Goal: Find specific page/section: Find specific page/section

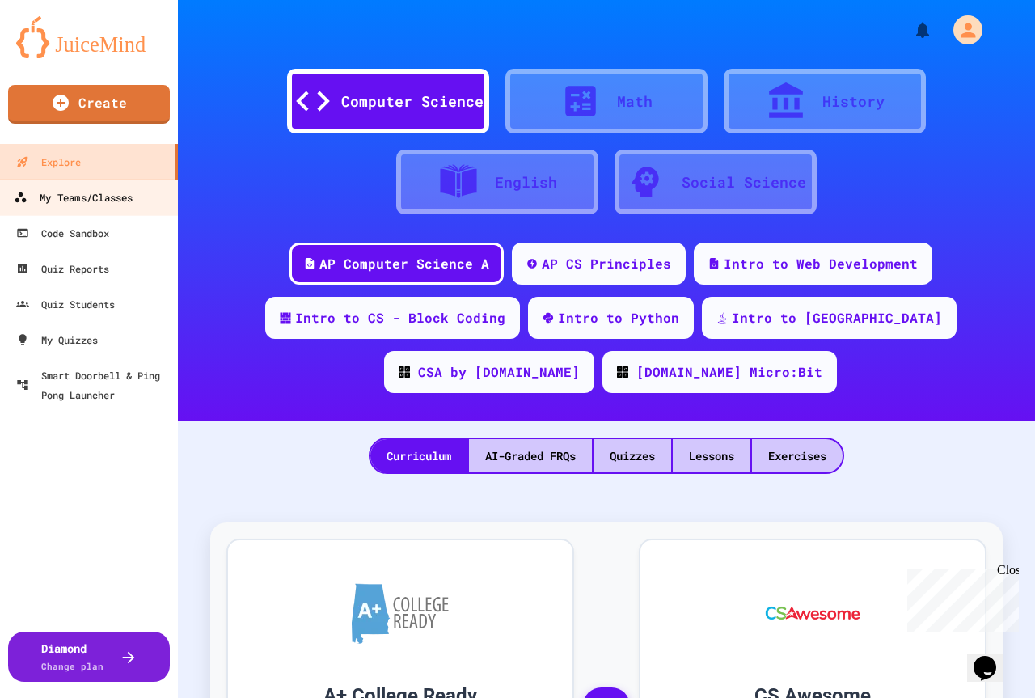
click at [97, 202] on div "My Teams/Classes" at bounding box center [73, 198] width 119 height 20
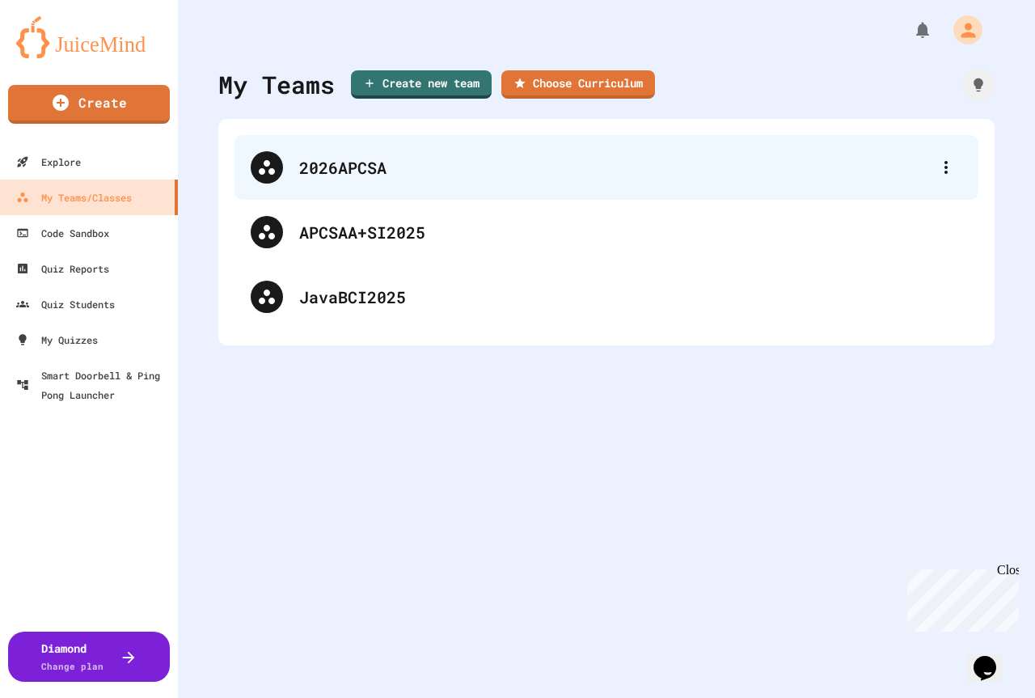
click at [327, 155] on div "2026APCSA" at bounding box center [614, 167] width 631 height 24
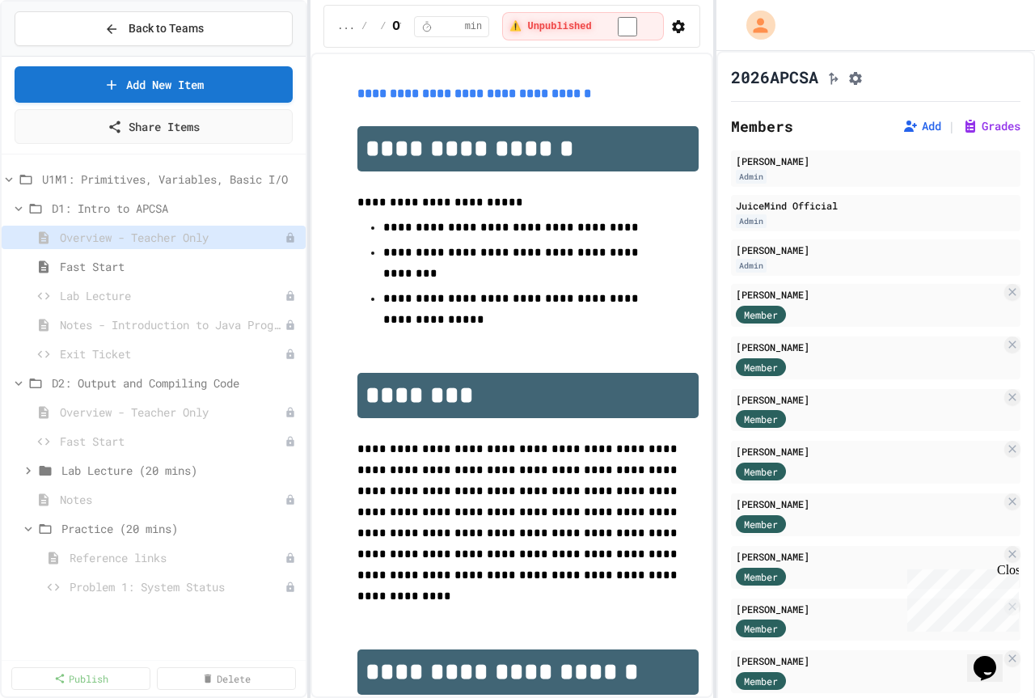
click at [312, 321] on div "**********" at bounding box center [517, 349] width 1035 height 698
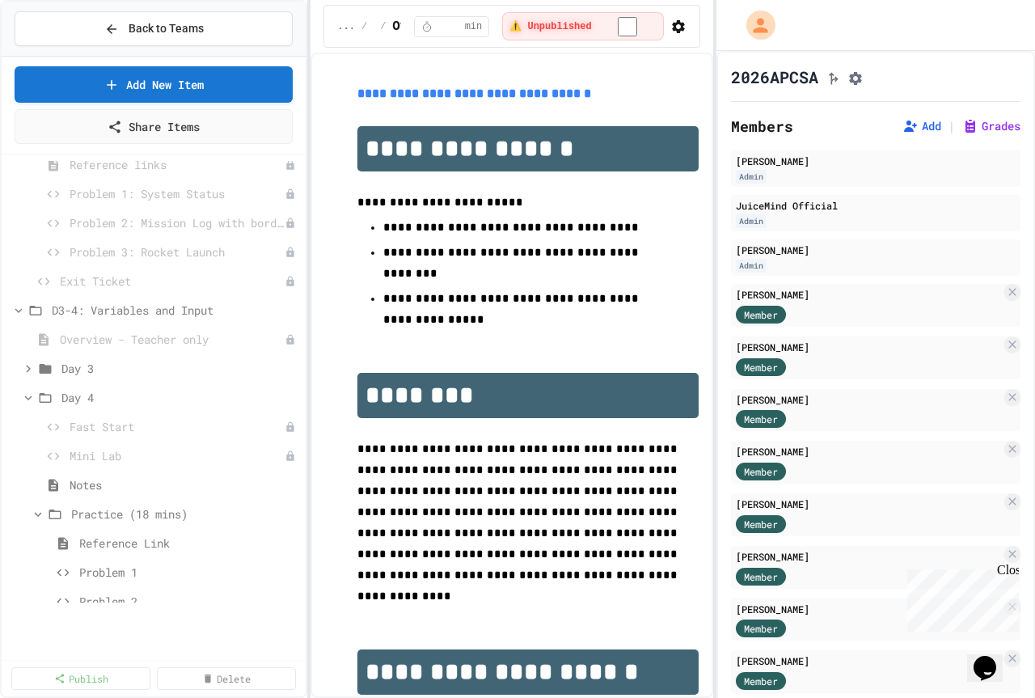
scroll to position [404, 0]
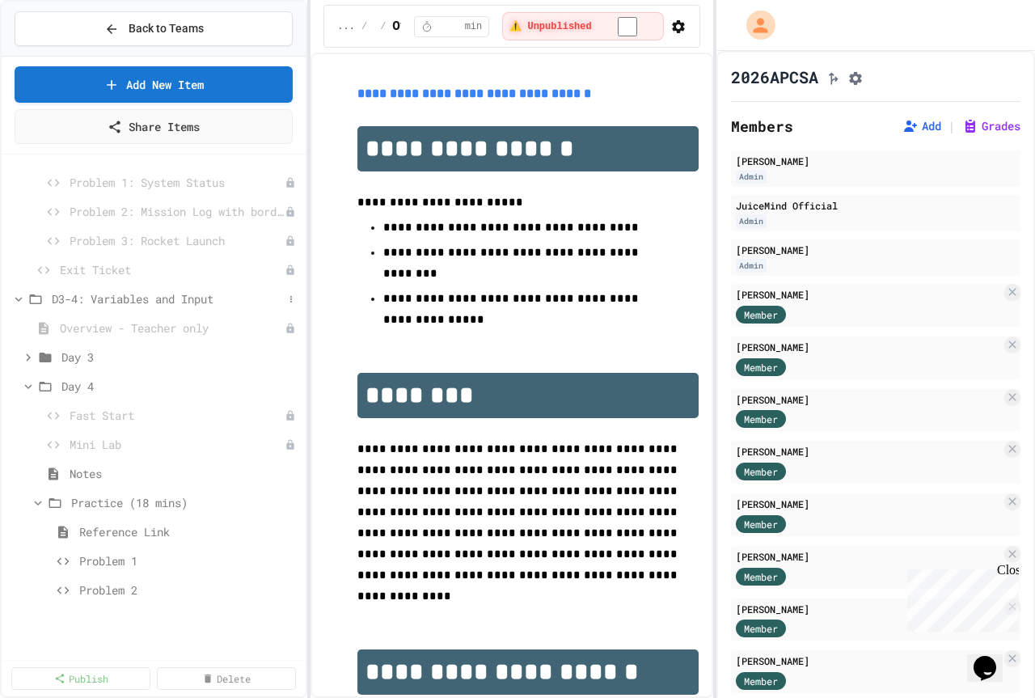
click at [17, 300] on icon at bounding box center [18, 299] width 7 height 5
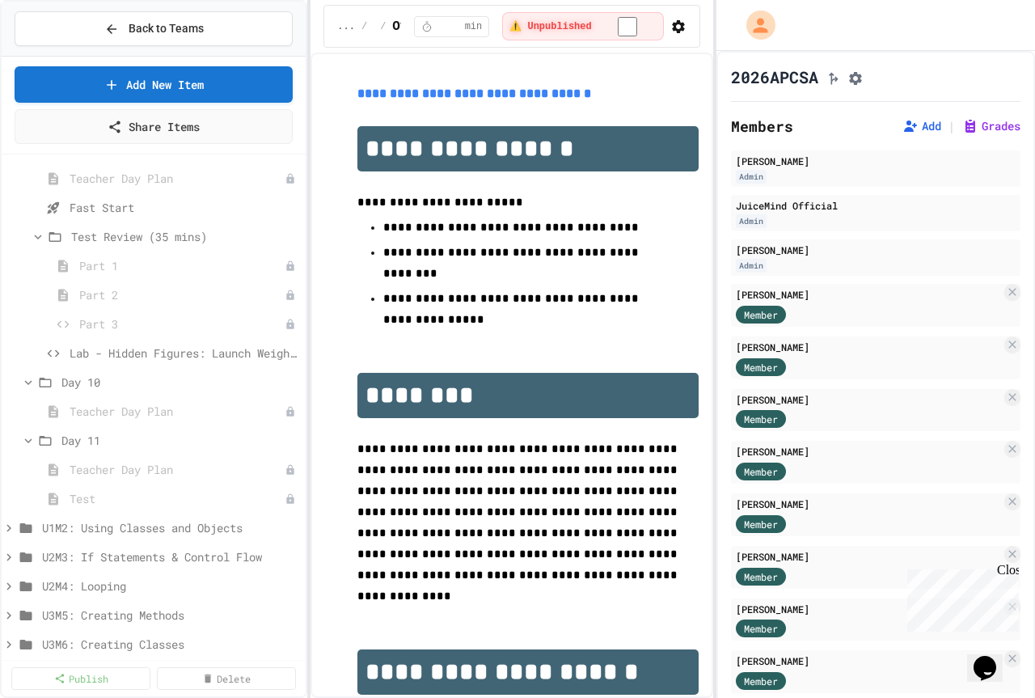
scroll to position [728, 0]
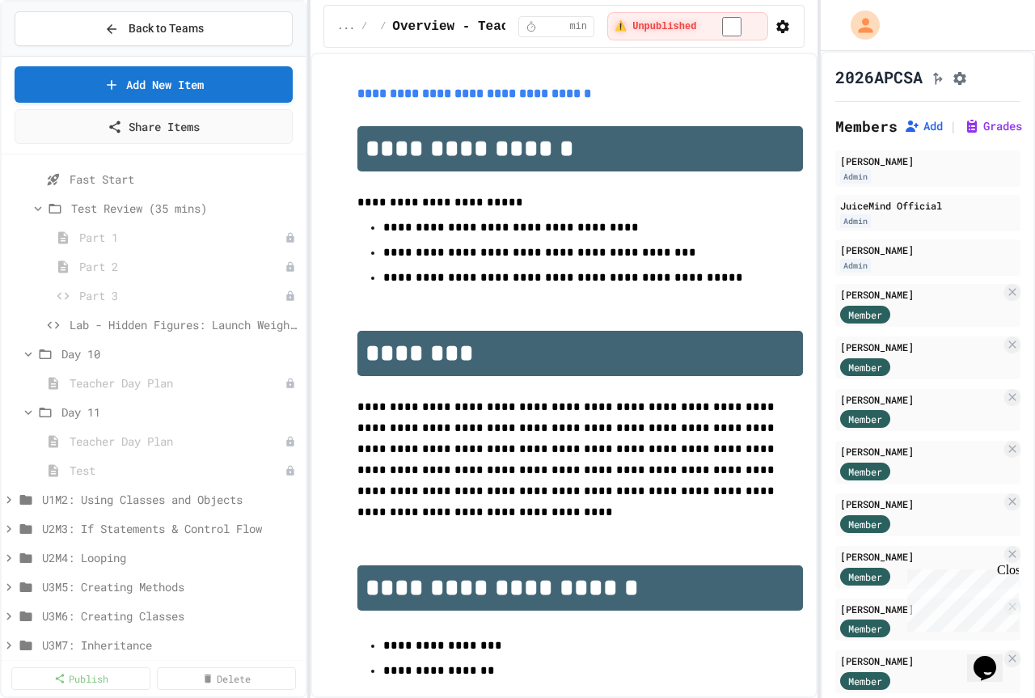
click at [820, 188] on div "**********" at bounding box center [517, 349] width 1035 height 698
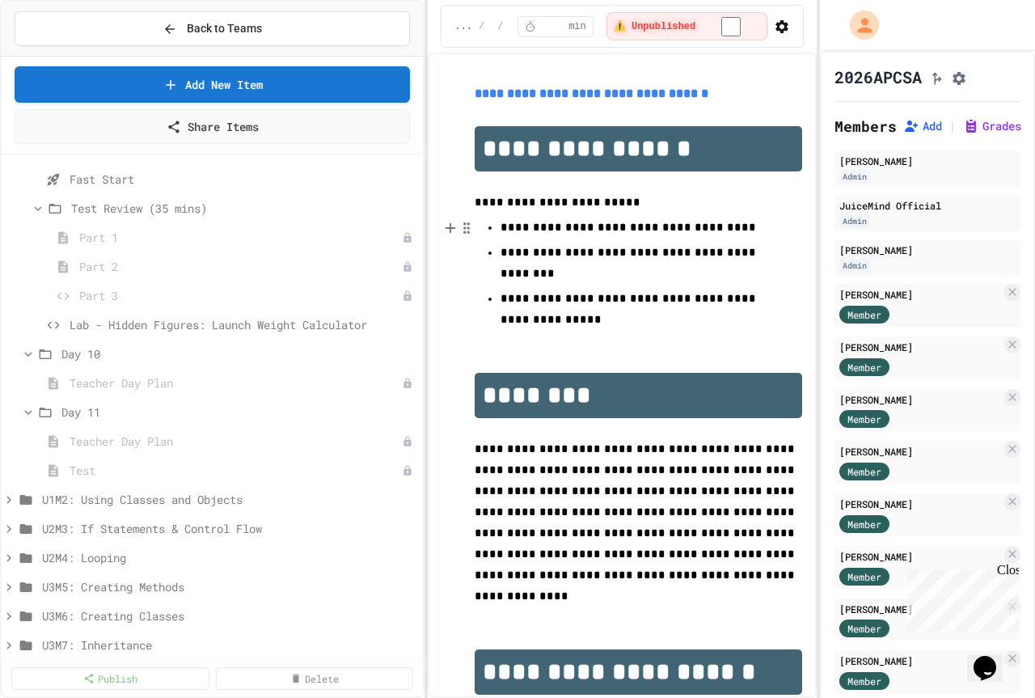
click at [429, 224] on div "**********" at bounding box center [517, 349] width 1035 height 698
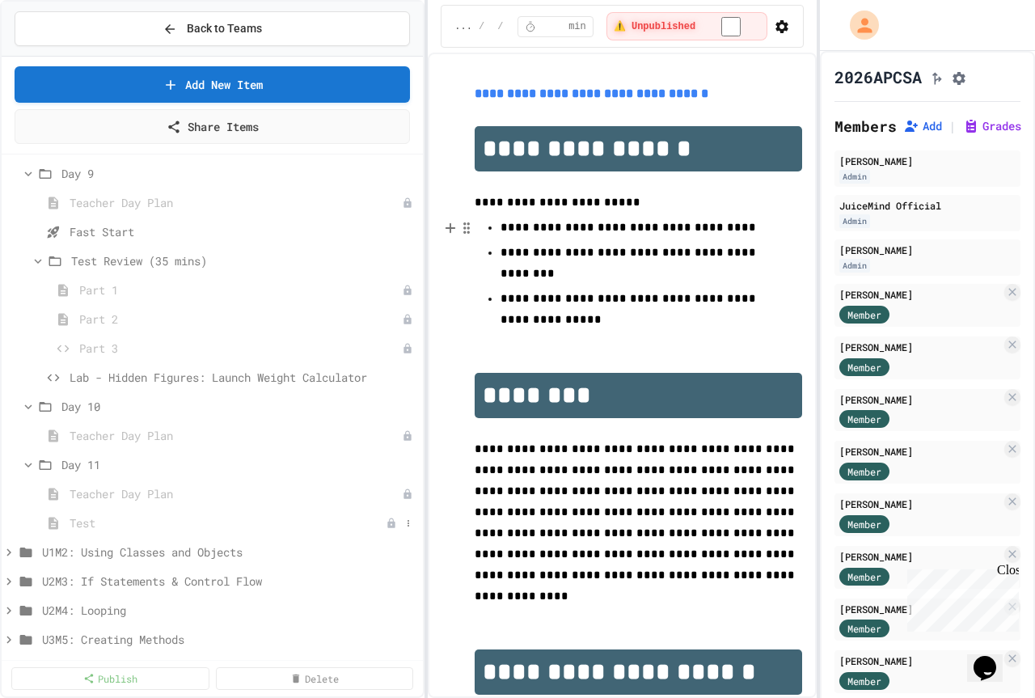
scroll to position [647, 0]
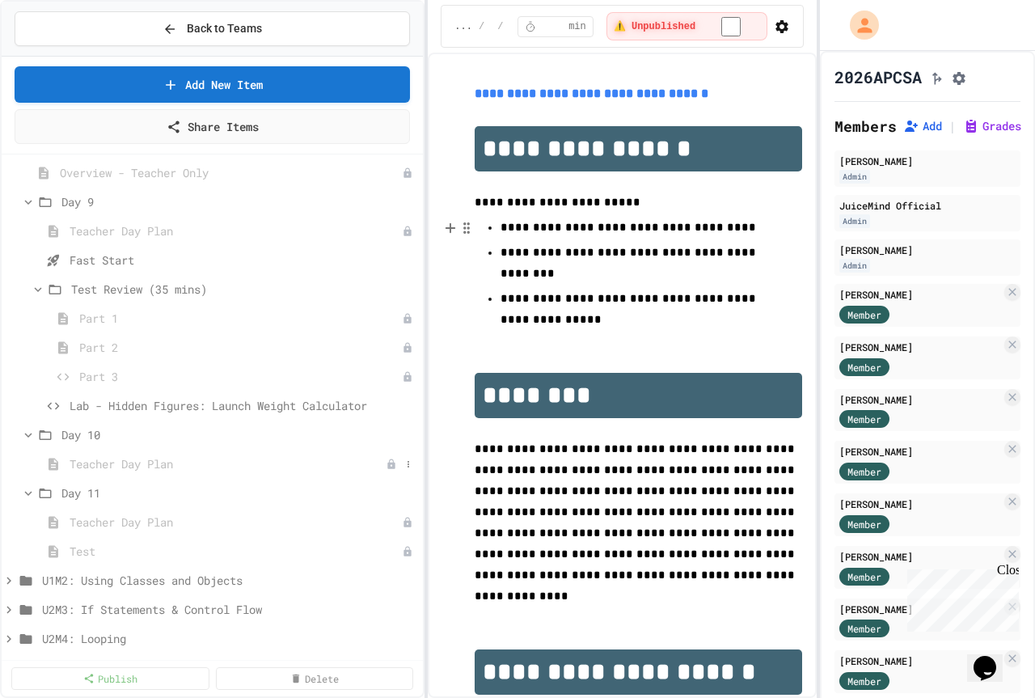
click at [159, 466] on span "Teacher Day Plan" at bounding box center [228, 463] width 316 height 17
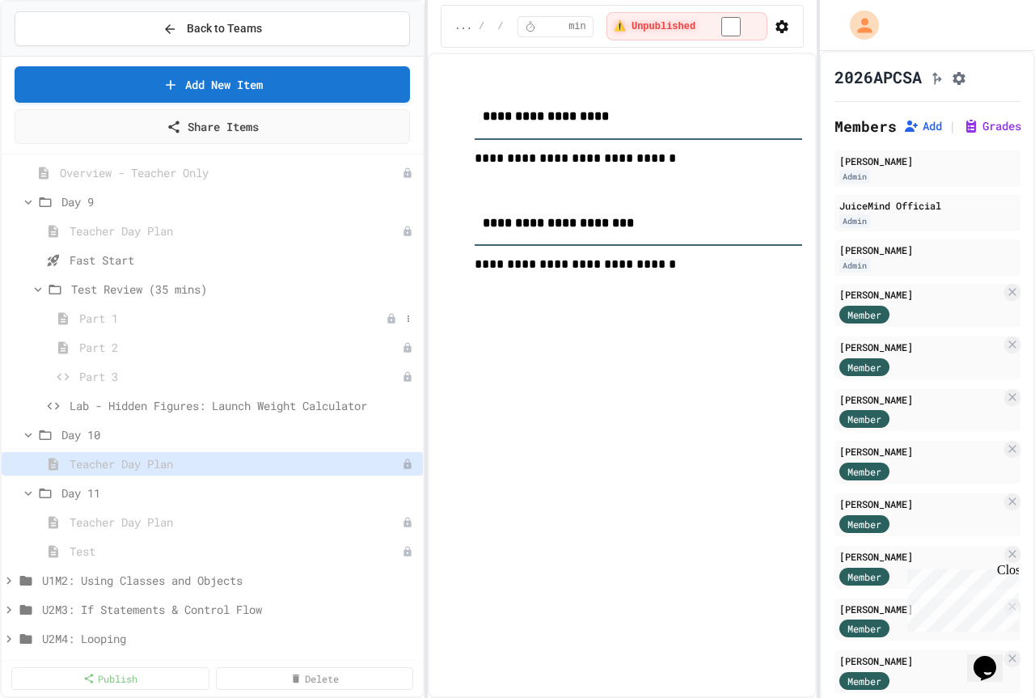
click at [116, 319] on span "Part 1" at bounding box center [232, 318] width 307 height 17
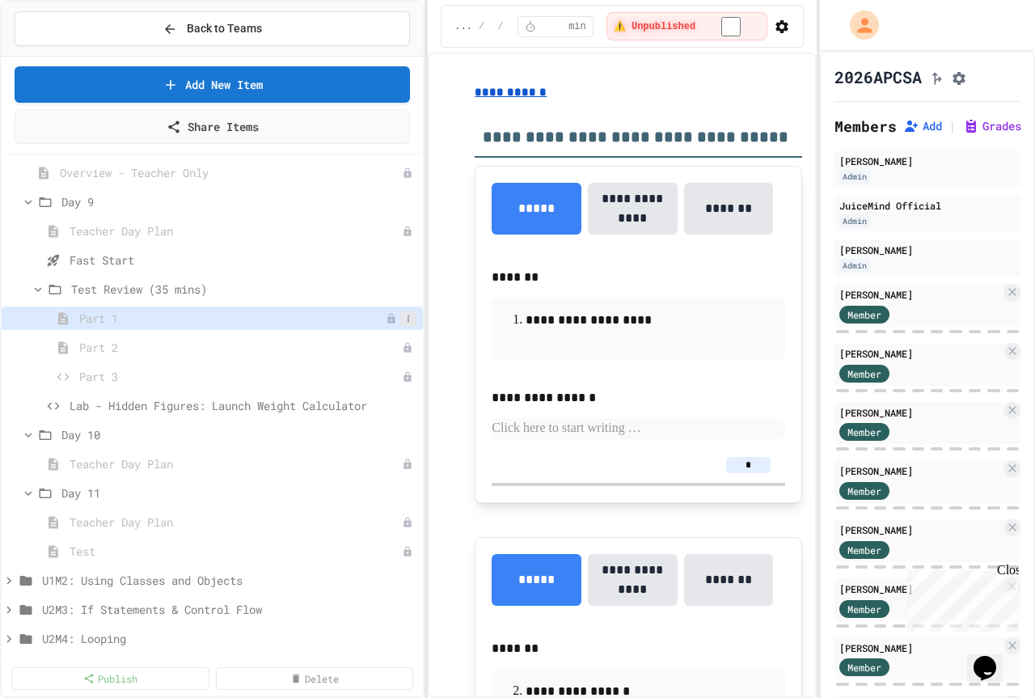
click at [404, 319] on icon at bounding box center [409, 319] width 10 height 10
click at [350, 379] on button "Publish" at bounding box center [353, 377] width 102 height 29
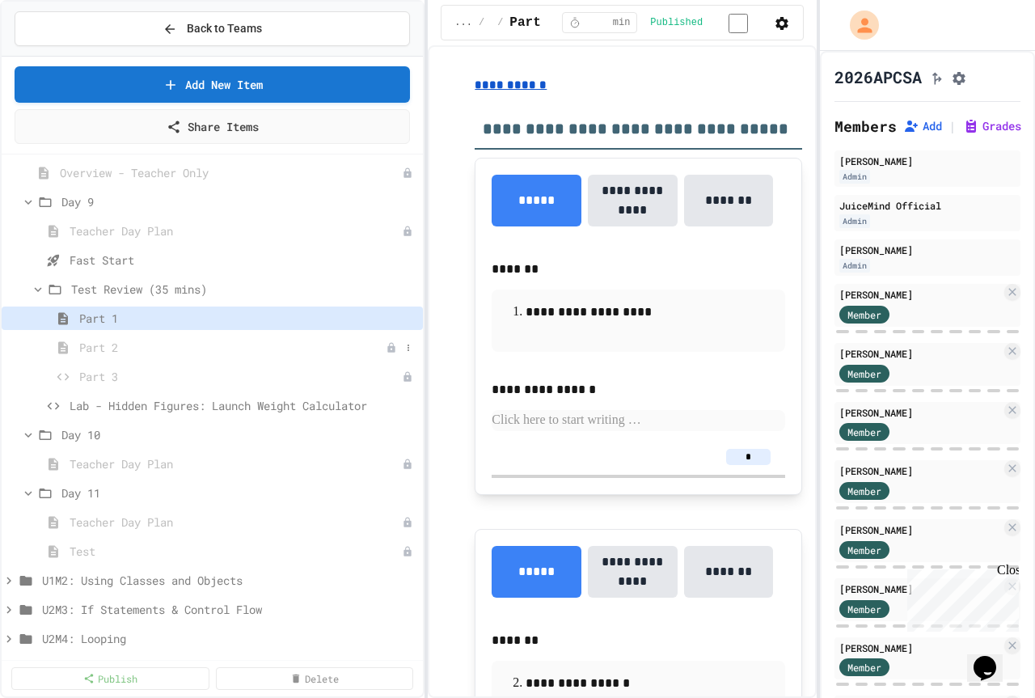
click at [116, 349] on span "Part 2" at bounding box center [232, 347] width 307 height 17
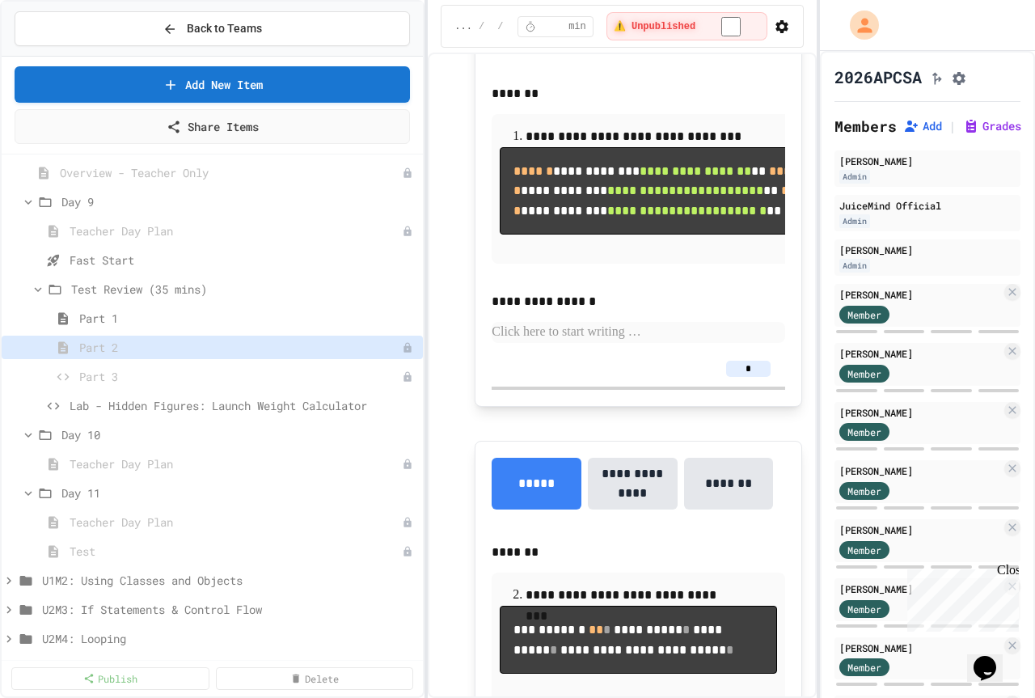
scroll to position [243, 0]
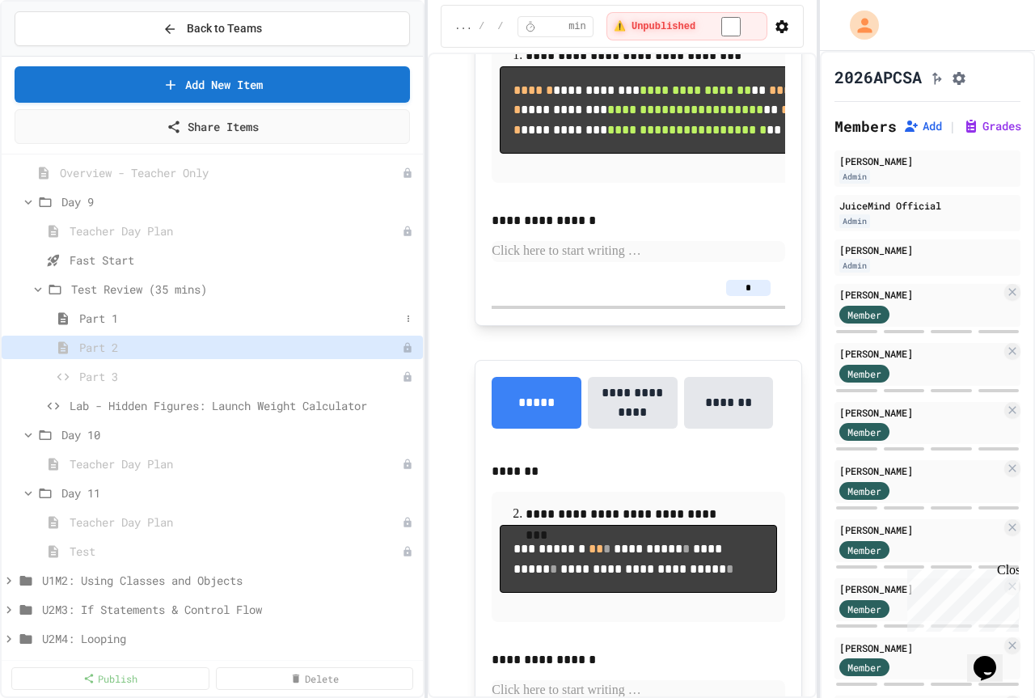
click at [141, 316] on span "Part 1" at bounding box center [239, 318] width 321 height 17
